Goal: Obtain resource: Download file/media

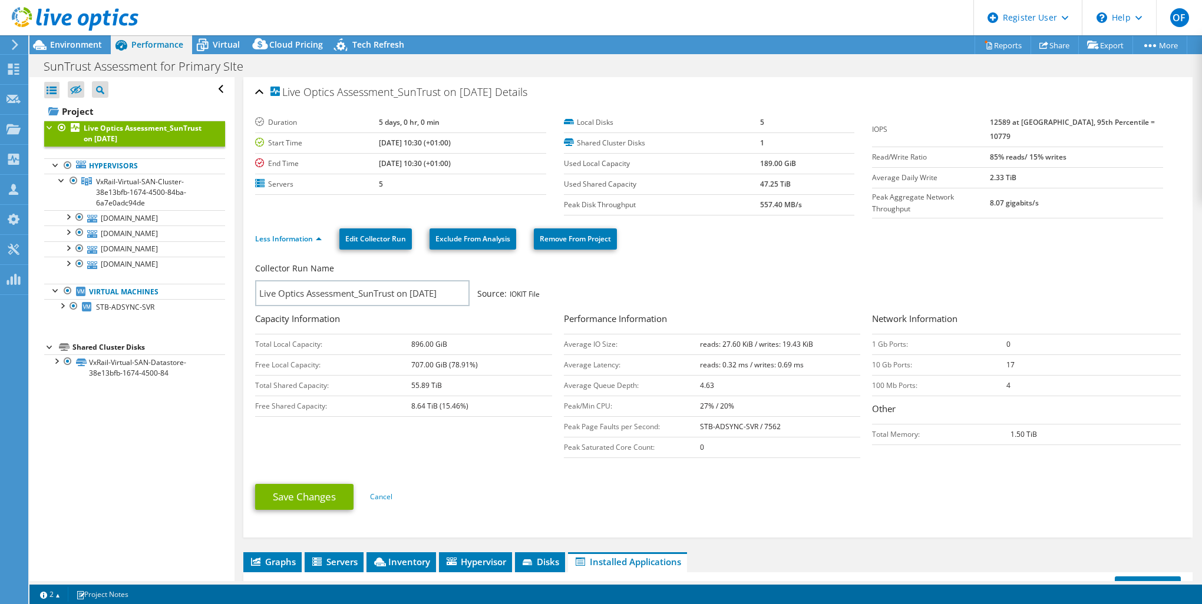
select select "USD"
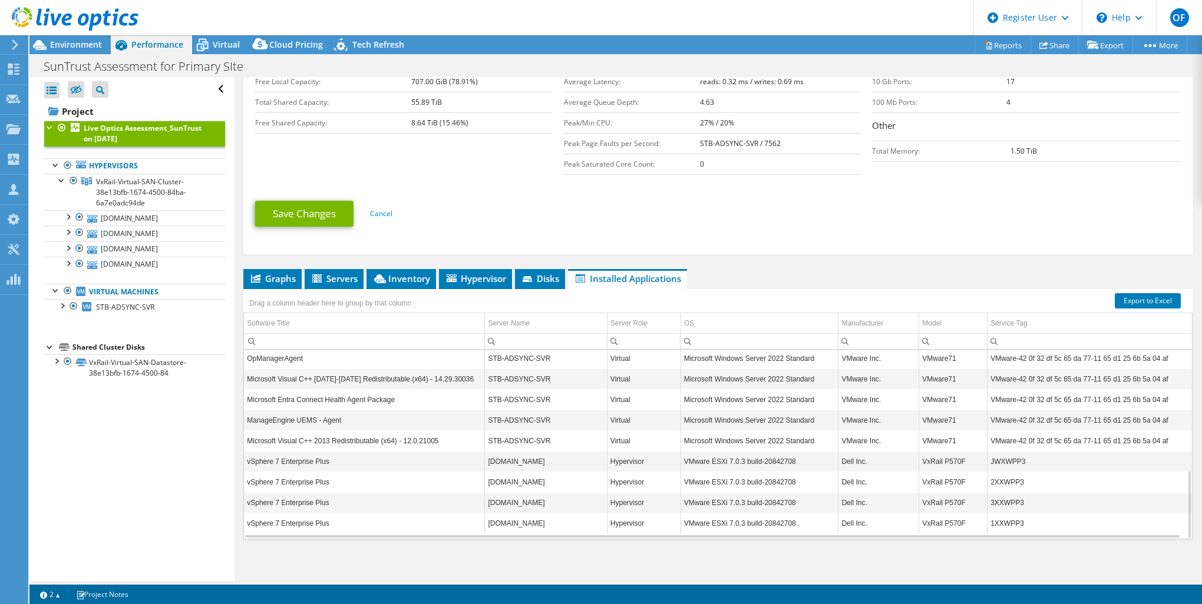
click at [75, 38] on div at bounding box center [69, 19] width 138 height 39
click at [81, 44] on span "Environment" at bounding box center [76, 44] width 52 height 11
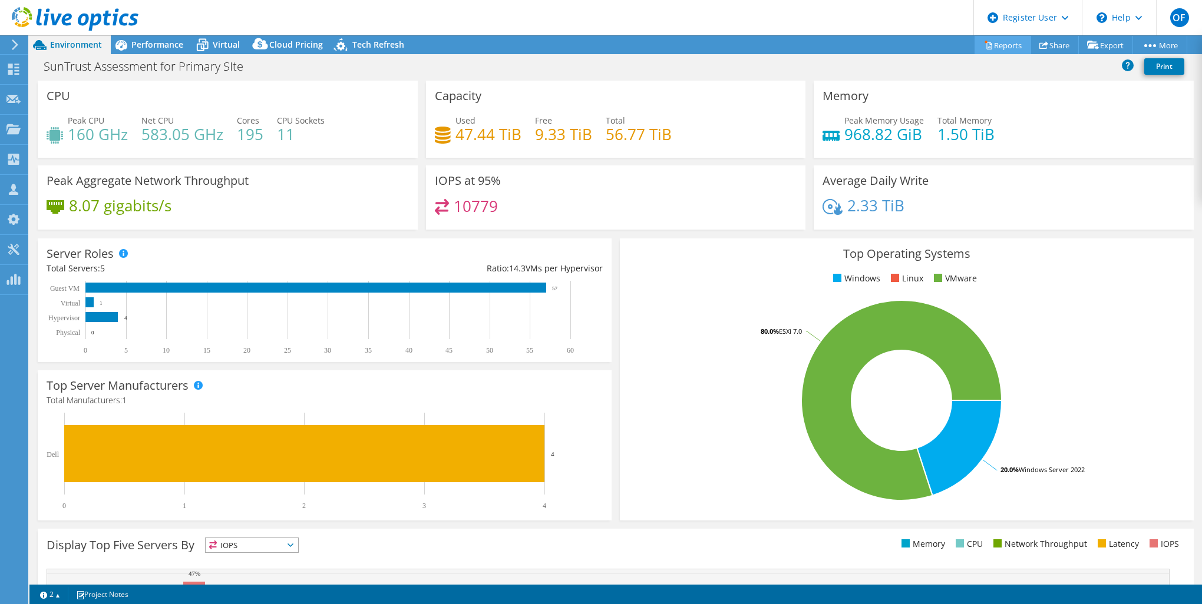
click at [995, 49] on link "Reports" at bounding box center [1002, 45] width 57 height 18
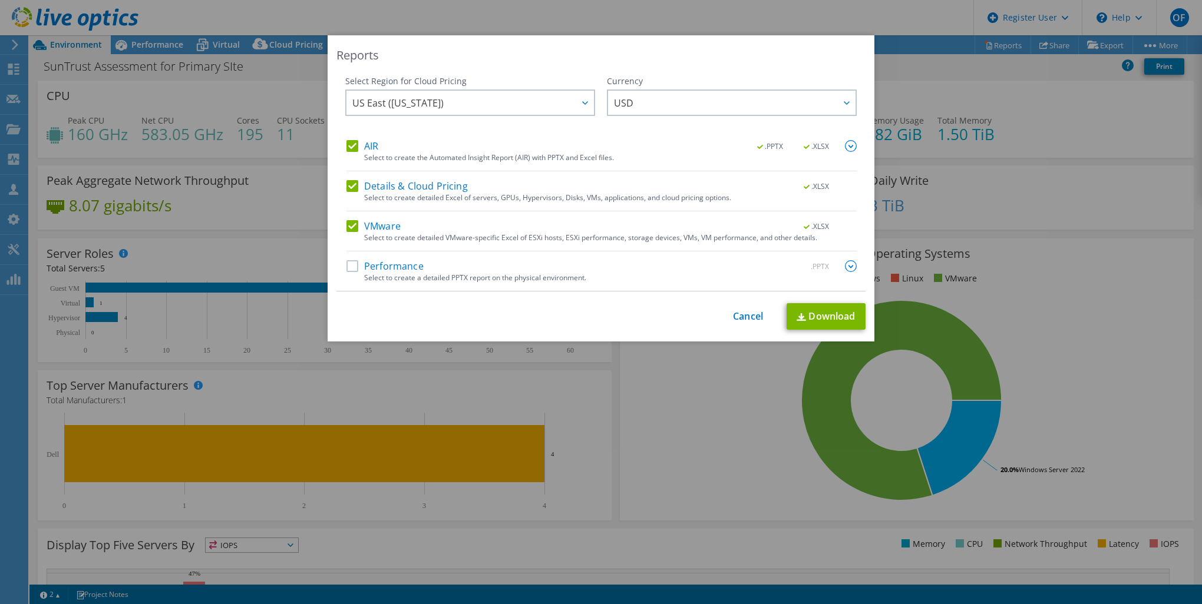
click at [392, 266] on label "Performance" at bounding box center [384, 266] width 77 height 12
click at [0, 0] on input "Performance" at bounding box center [0, 0] width 0 height 0
click at [382, 188] on label "Details & Cloud Pricing" at bounding box center [406, 186] width 121 height 12
click at [0, 0] on input "Details & Cloud Pricing" at bounding box center [0, 0] width 0 height 0
click at [802, 319] on link "Download" at bounding box center [825, 316] width 79 height 27
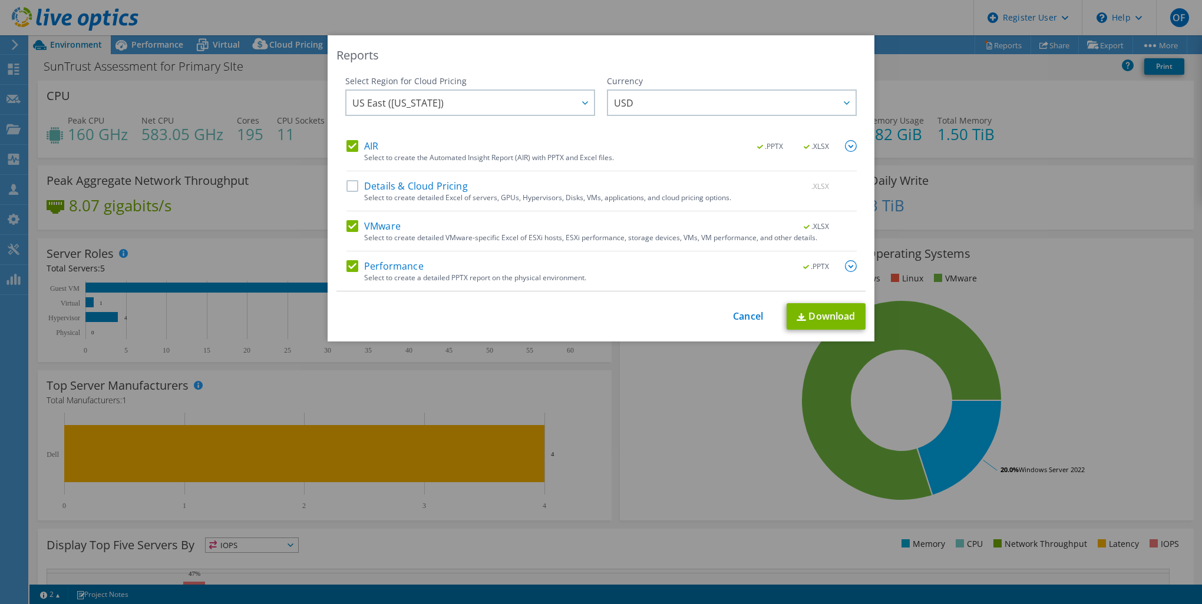
click at [851, 267] on img at bounding box center [851, 266] width 12 height 12
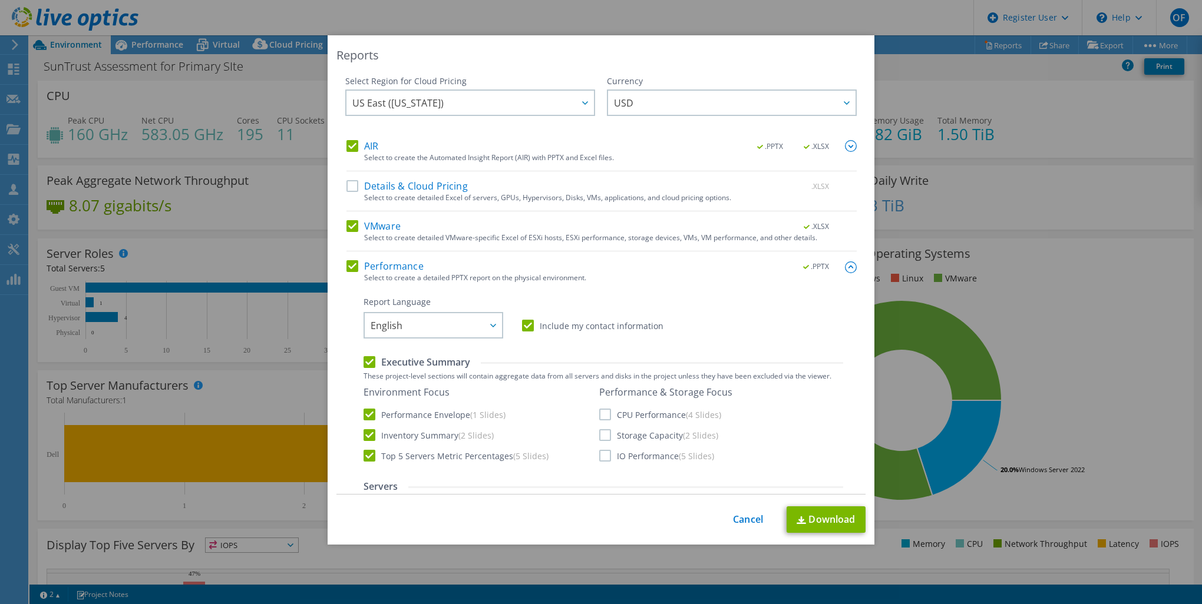
click at [604, 418] on label "CPU Performance (4 Slides)" at bounding box center [660, 415] width 122 height 12
click at [0, 0] on input "CPU Performance (4 Slides)" at bounding box center [0, 0] width 0 height 0
click at [599, 437] on label "Storage Capacity (2 Slides)" at bounding box center [658, 435] width 119 height 12
click at [0, 0] on input "Storage Capacity (2 Slides)" at bounding box center [0, 0] width 0 height 0
click at [599, 451] on label "IO Performance (5 Slides)" at bounding box center [656, 456] width 115 height 12
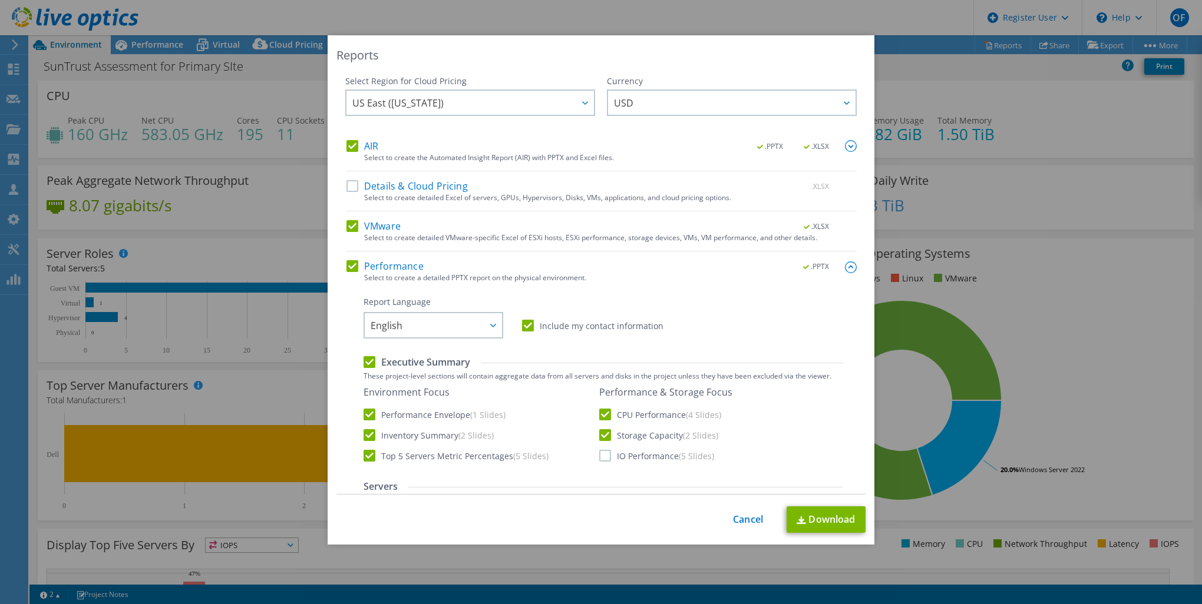
click at [0, 0] on input "IO Performance (5 Slides)" at bounding box center [0, 0] width 0 height 0
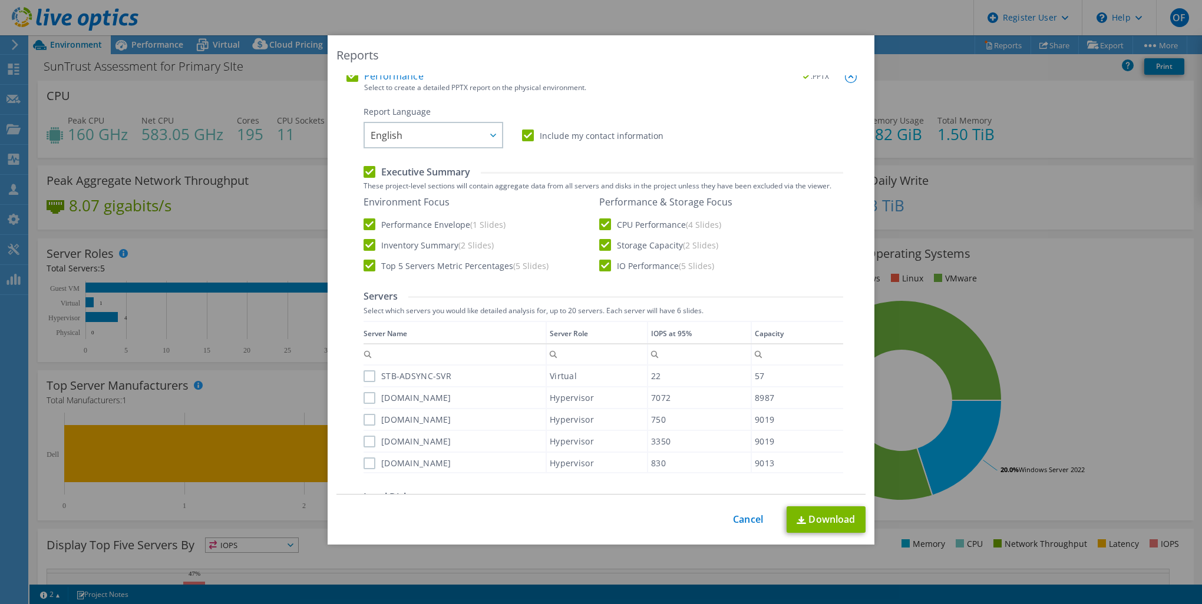
scroll to position [236, 0]
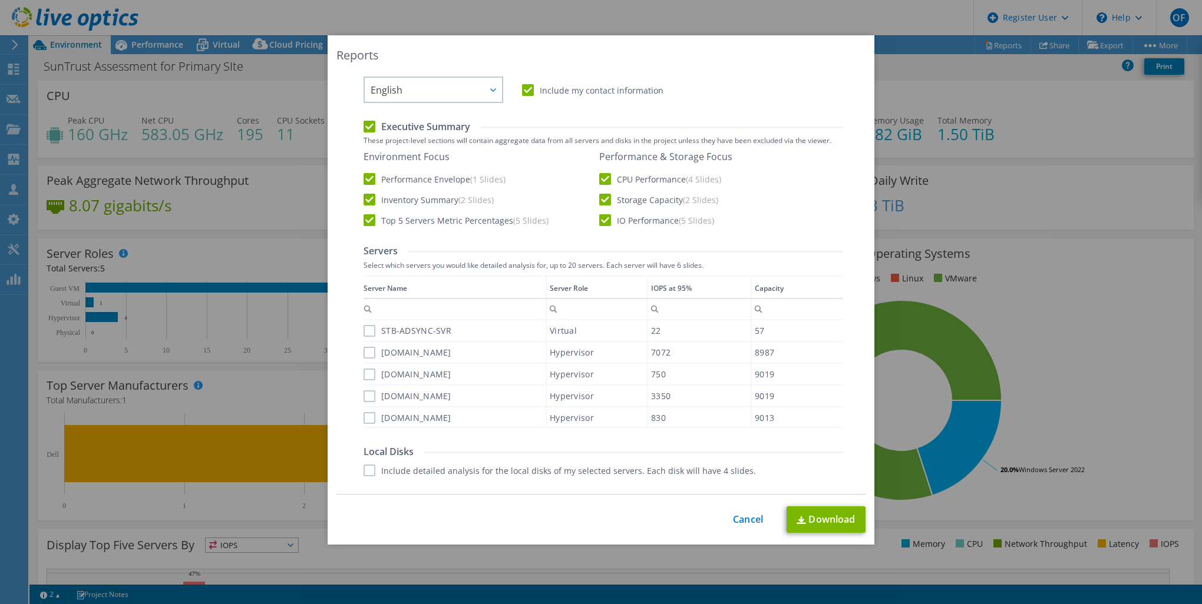
click at [363, 331] on div "Data grid" at bounding box center [364, 348] width 2 height 144
click at [363, 347] on label "[DOMAIN_NAME]" at bounding box center [407, 353] width 88 height 12
click at [0, 0] on input "[DOMAIN_NAME]" at bounding box center [0, 0] width 0 height 0
click at [364, 349] on label "[DOMAIN_NAME]" at bounding box center [407, 353] width 88 height 12
click at [0, 0] on input "[DOMAIN_NAME]" at bounding box center [0, 0] width 0 height 0
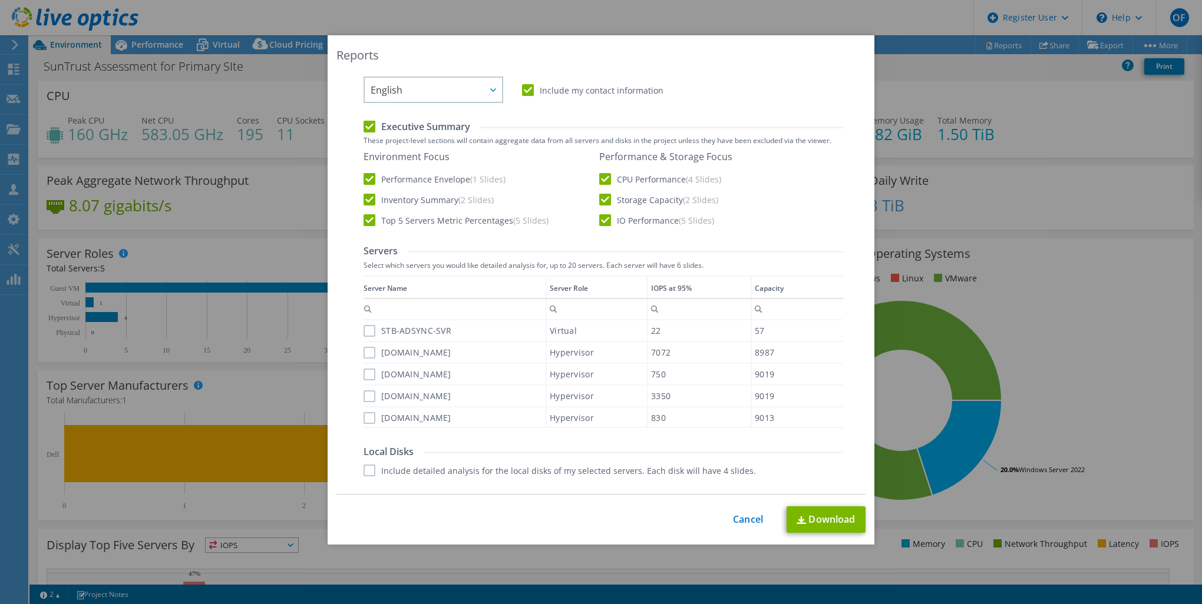
click at [356, 339] on div "Performance .PPTX Select to create a detailed PPTX report on the physical envir…" at bounding box center [601, 373] width 510 height 697
click at [368, 332] on label "STB-ADSYNC-SVR" at bounding box center [407, 331] width 88 height 12
click at [0, 0] on input "STB-ADSYNC-SVR" at bounding box center [0, 0] width 0 height 0
click at [369, 357] on label "[DOMAIN_NAME]" at bounding box center [407, 353] width 88 height 12
click at [0, 0] on input "[DOMAIN_NAME]" at bounding box center [0, 0] width 0 height 0
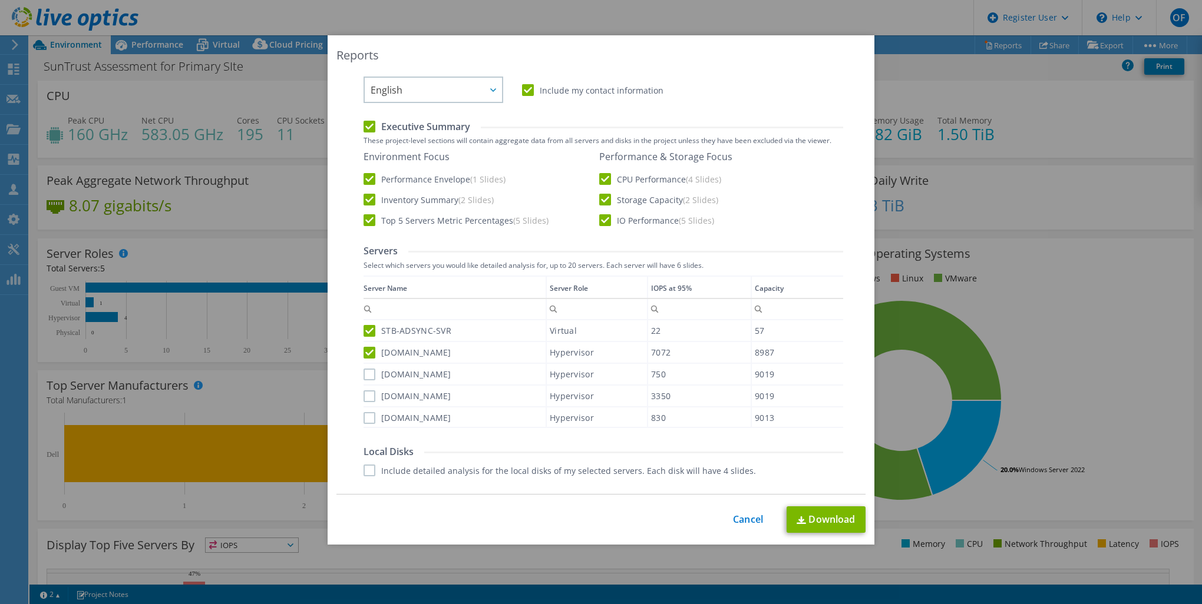
click at [369, 369] on label "[DOMAIN_NAME]" at bounding box center [407, 375] width 88 height 12
click at [0, 0] on input "[DOMAIN_NAME]" at bounding box center [0, 0] width 0 height 0
click at [368, 392] on label "[DOMAIN_NAME]" at bounding box center [407, 397] width 88 height 12
click at [0, 0] on input "[DOMAIN_NAME]" at bounding box center [0, 0] width 0 height 0
click at [364, 421] on label "[DOMAIN_NAME]" at bounding box center [407, 418] width 88 height 12
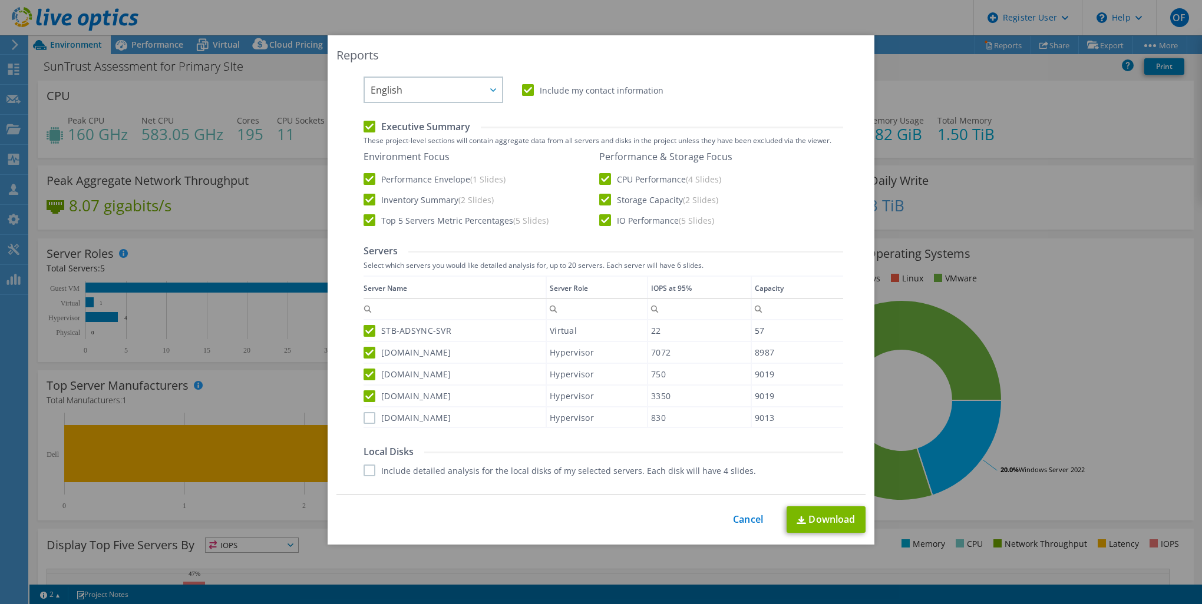
click at [0, 0] on input "[DOMAIN_NAME]" at bounding box center [0, 0] width 0 height 0
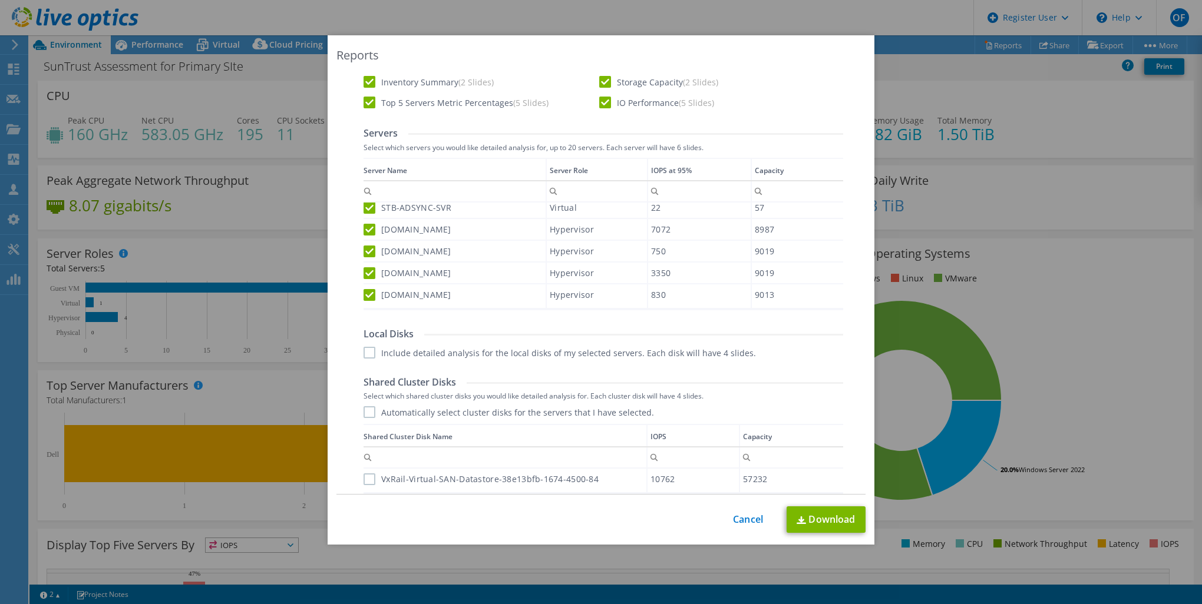
click at [364, 354] on label "Include detailed analysis for the local disks of my selected servers. Each disk…" at bounding box center [559, 353] width 392 height 12
click at [0, 0] on input "Include detailed analysis for the local disks of my selected servers. Each disk…" at bounding box center [0, 0] width 0 height 0
click at [363, 412] on label "Automatically select cluster disks for the servers that I have selected." at bounding box center [508, 412] width 290 height 12
click at [0, 0] on input "Automatically select cluster disks for the servers that I have selected." at bounding box center [0, 0] width 0 height 0
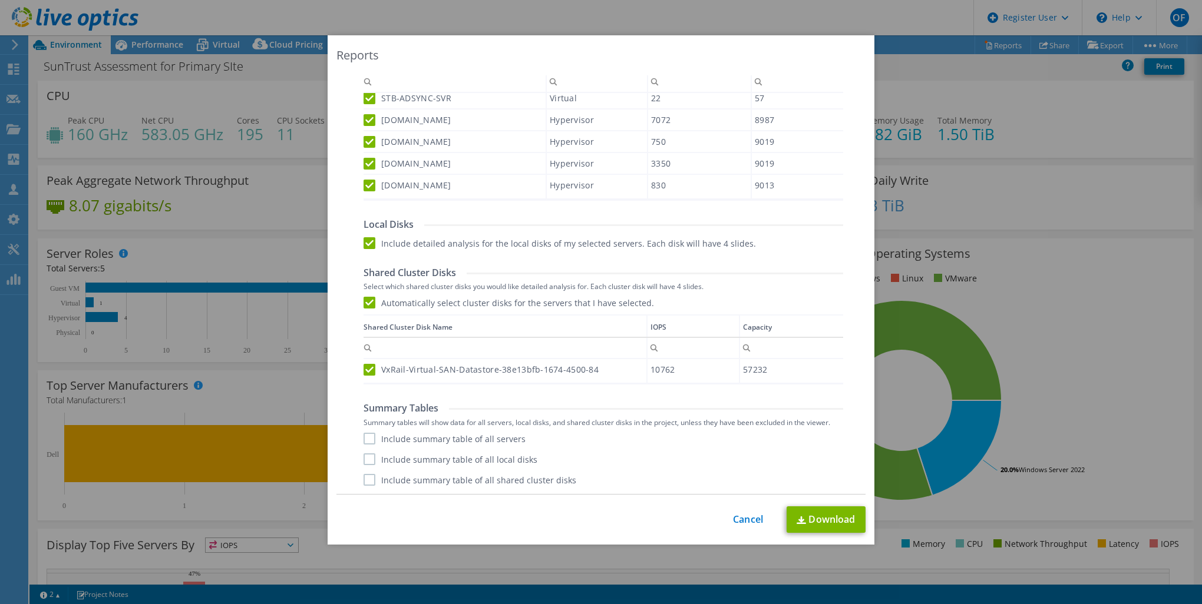
scroll to position [464, 0]
click at [369, 439] on label "Include summary table of all servers" at bounding box center [444, 438] width 162 height 12
click at [0, 0] on input "Include summary table of all servers" at bounding box center [0, 0] width 0 height 0
click at [367, 459] on label "Include summary table of all local disks" at bounding box center [450, 459] width 174 height 12
click at [0, 0] on input "Include summary table of all local disks" at bounding box center [0, 0] width 0 height 0
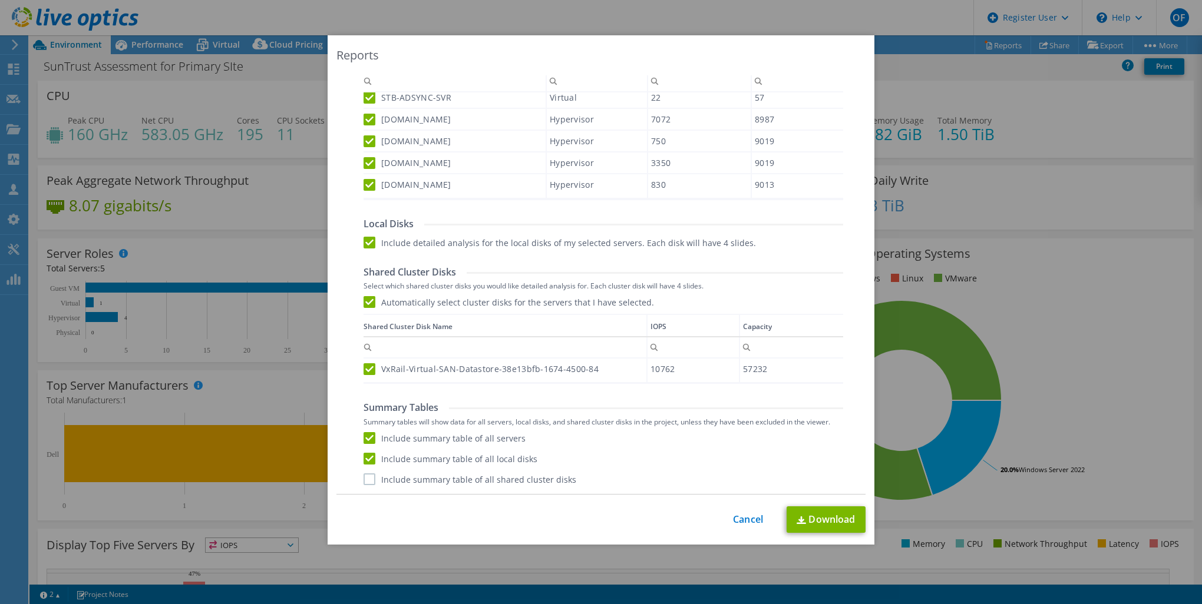
click at [363, 478] on label "Include summary table of all shared cluster disks" at bounding box center [469, 480] width 213 height 12
click at [0, 0] on input "Include summary table of all shared cluster disks" at bounding box center [0, 0] width 0 height 0
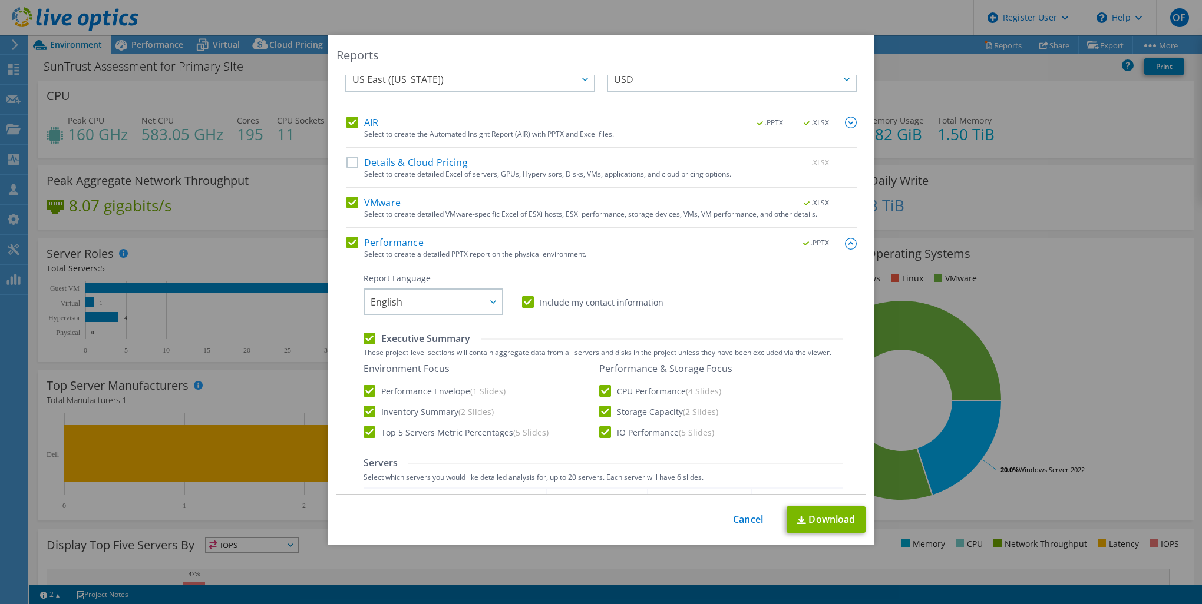
scroll to position [0, 0]
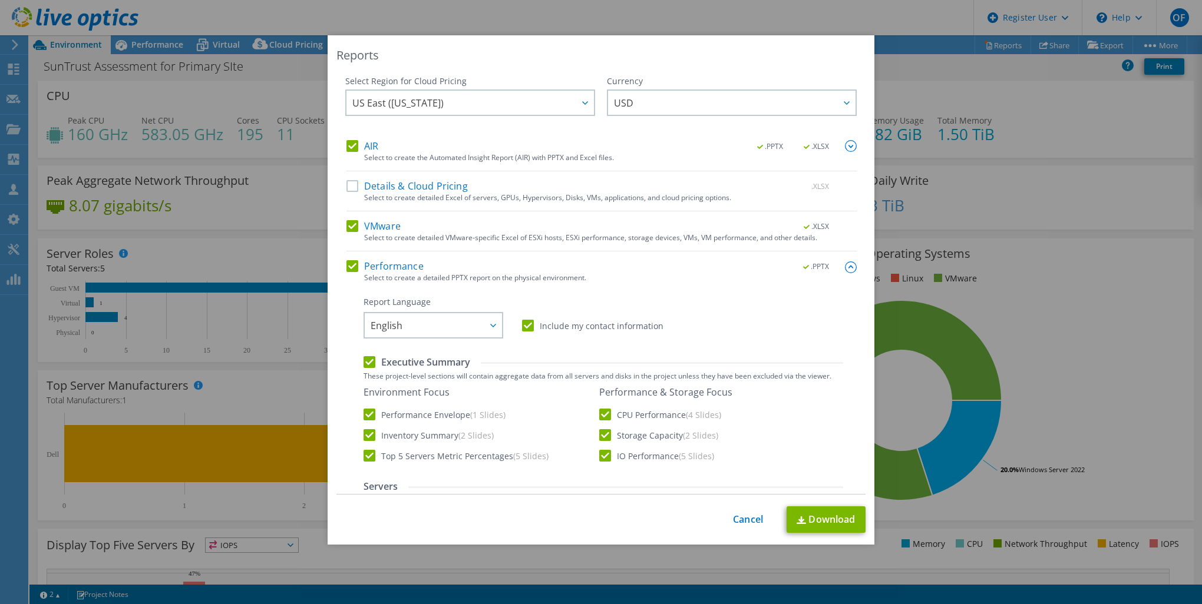
click at [845, 151] on img at bounding box center [851, 146] width 12 height 12
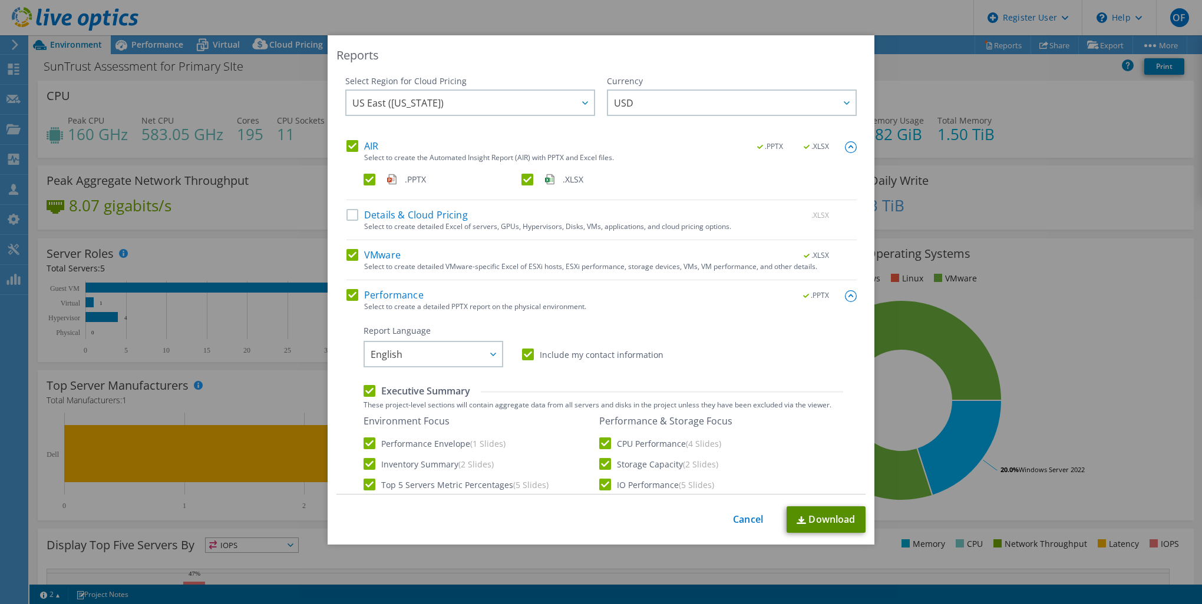
click at [815, 531] on link "Download" at bounding box center [825, 520] width 79 height 27
click at [733, 524] on link "Cancel" at bounding box center [748, 519] width 30 height 11
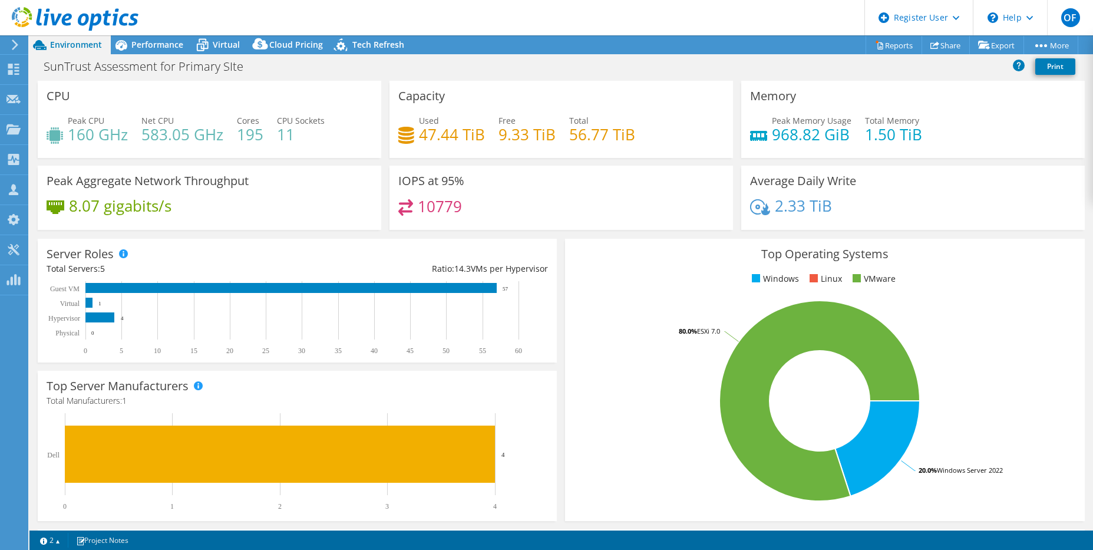
select select "USD"
